Goal: Information Seeking & Learning: Check status

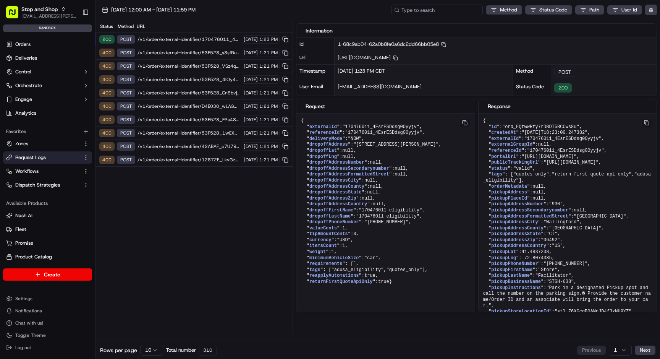
click at [453, 11] on input at bounding box center [437, 10] width 92 height 11
paste input "1-68c99860-31b150c70d6e8bb6183cfbe6"
type input "1-68c99860-31b150c70d6e8bb6183cfbe6"
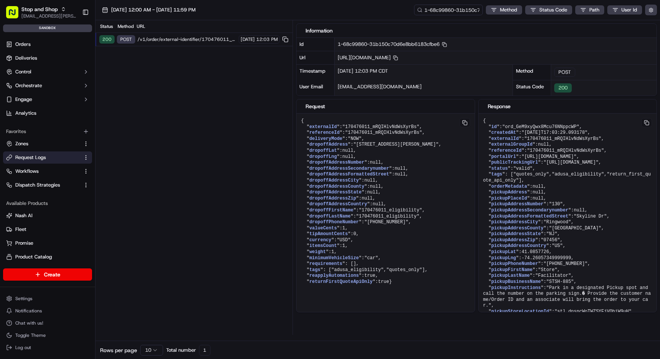
click at [203, 41] on span "/v1/order/external-identifier/170476011_mRQIHlvNdWsXyrBs" at bounding box center [187, 39] width 99 height 6
drag, startPoint x: 432, startPoint y: 133, endPoint x: 298, endPoint y: 123, distance: 134.6
click at [298, 123] on pre "{ " externalId ": "170476011_mRQIHlvNdWsXyrBs" , " referenceId ": "170476011_mR…" at bounding box center [386, 202] width 178 height 176
copy pre "{ " externalId ": "170476011_mRQIHlvNdWsXyrBs" , " referenceId ": "170476011_mR…"
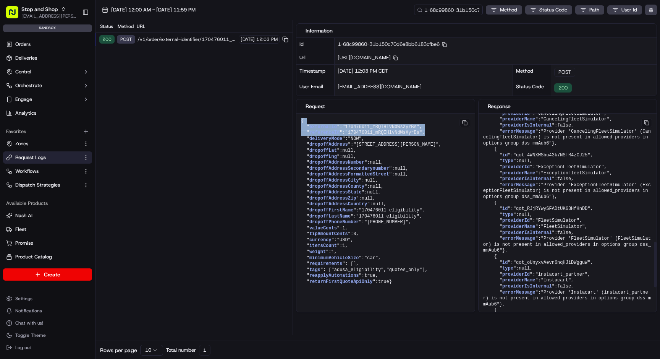
scroll to position [780, 0]
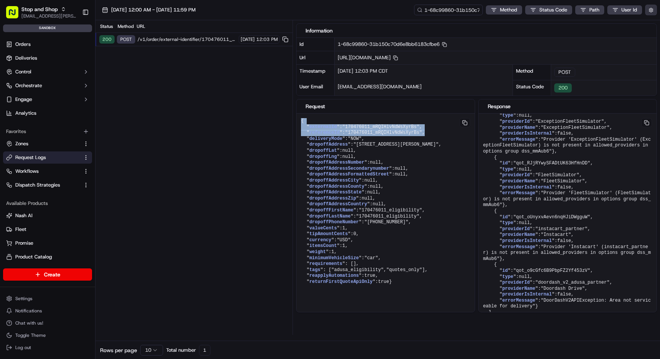
click at [654, 11] on button "button" at bounding box center [652, 10] width 12 height 11
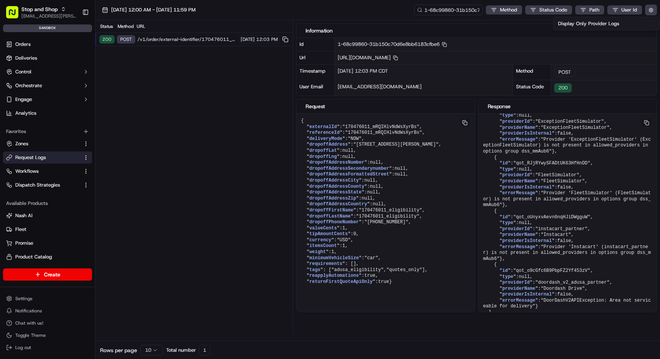
click at [647, 24] on div "Display Only Provider Logs" at bounding box center [606, 23] width 97 height 7
click at [646, 26] on div "Display Only Provider Logs" at bounding box center [606, 23] width 97 height 7
click at [650, 26] on button "Display Only Provider Logs" at bounding box center [652, 24] width 6 height 6
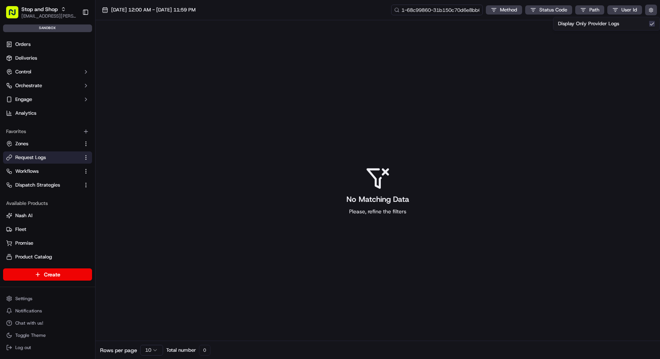
click at [477, 9] on input "1-68c99860-31b150c70d6e8bb6183cfbe6" at bounding box center [437, 10] width 92 height 11
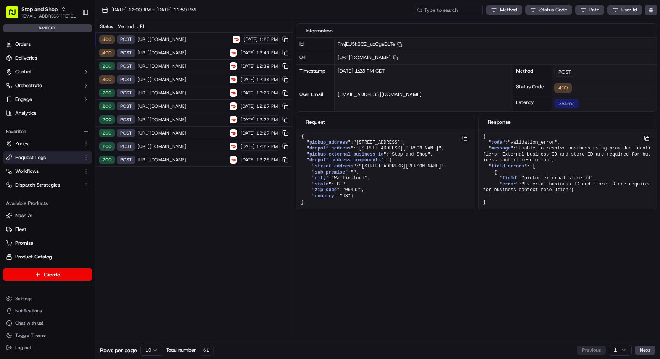
click at [153, 349] on html "Stop and Shop [EMAIL_ADDRESS][PERSON_NAME][DOMAIN_NAME] Toggle Sidebar sandbox …" at bounding box center [330, 179] width 660 height 359
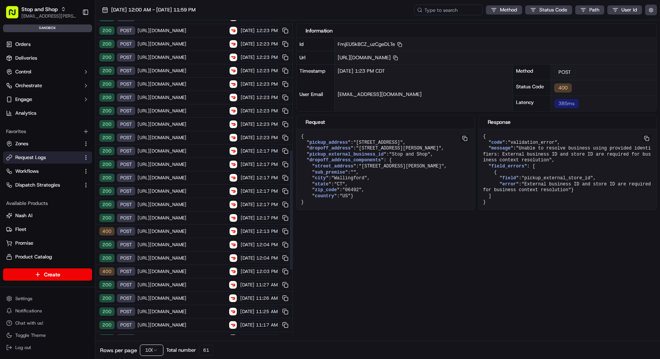
scroll to position [342, 0]
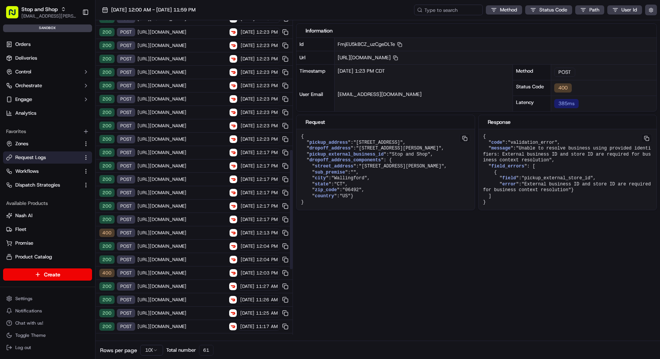
click at [170, 245] on span "[URL][DOMAIN_NAME]" at bounding box center [183, 246] width 90 height 6
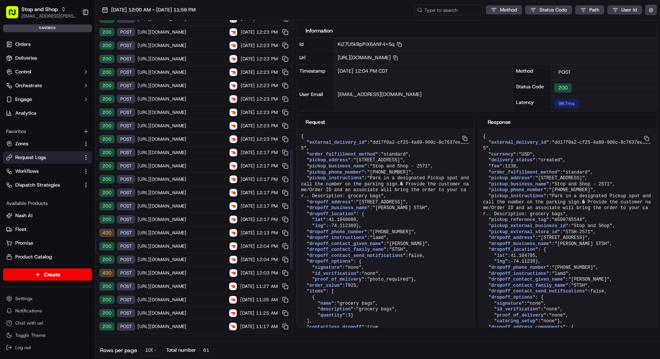
click at [169, 257] on span "[URL][DOMAIN_NAME]" at bounding box center [183, 259] width 90 height 6
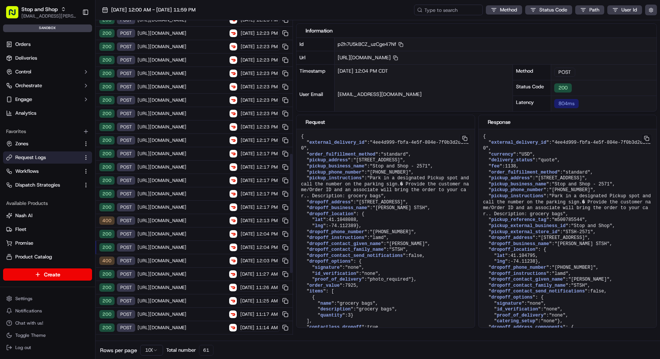
scroll to position [357, 0]
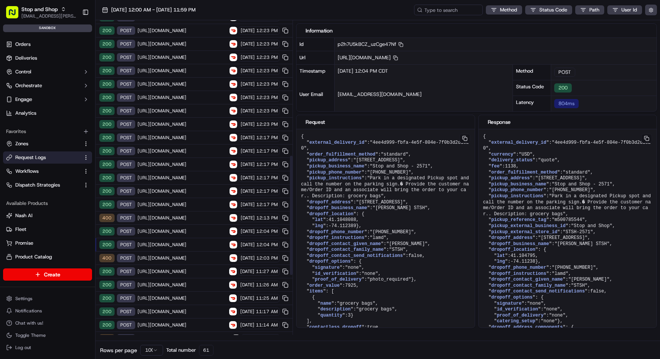
click at [169, 257] on span "[URL][DOMAIN_NAME]" at bounding box center [183, 258] width 90 height 6
